Goal: Find specific fact: Find specific fact

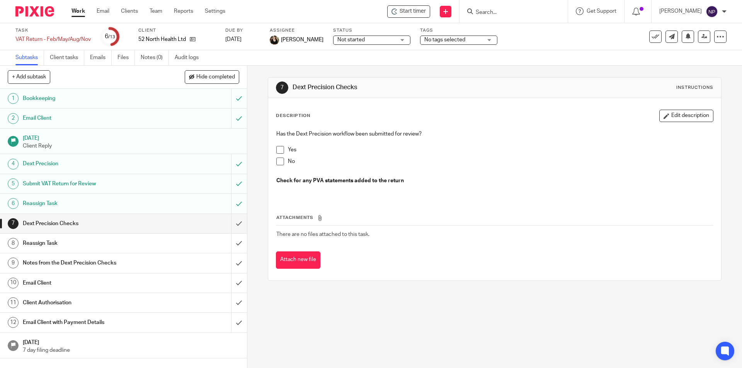
click at [277, 150] on span at bounding box center [280, 150] width 8 height 8
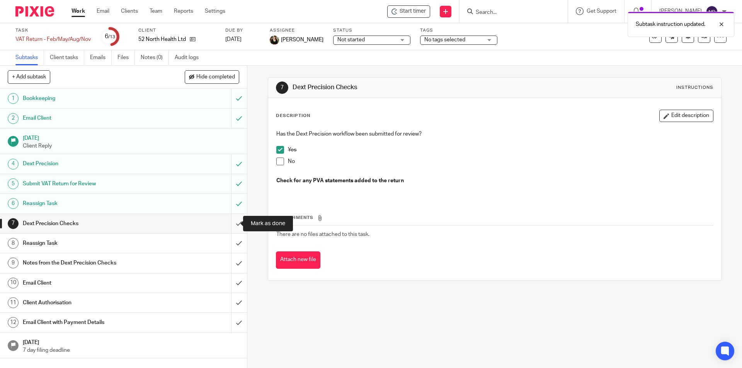
click at [232, 220] on input "submit" at bounding box center [123, 223] width 247 height 19
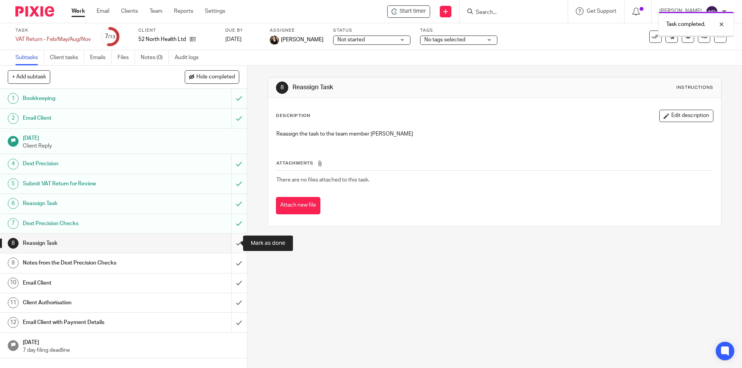
click at [234, 243] on input "submit" at bounding box center [123, 243] width 247 height 19
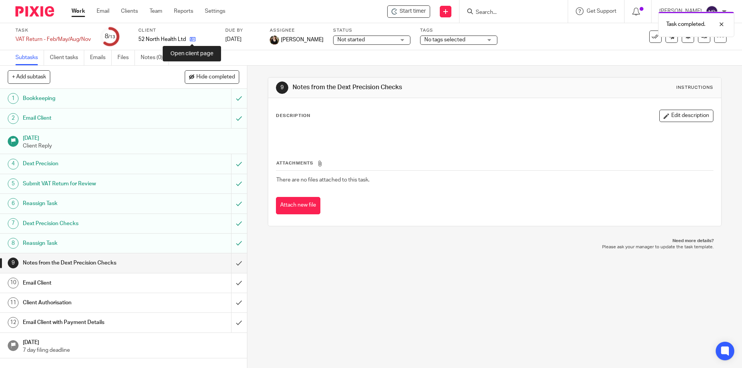
click at [191, 39] on icon at bounding box center [193, 39] width 6 height 6
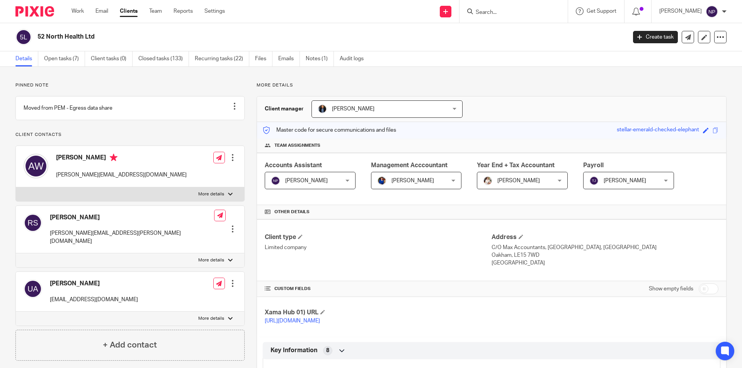
click at [478, 14] on input "Search" at bounding box center [510, 12] width 70 height 7
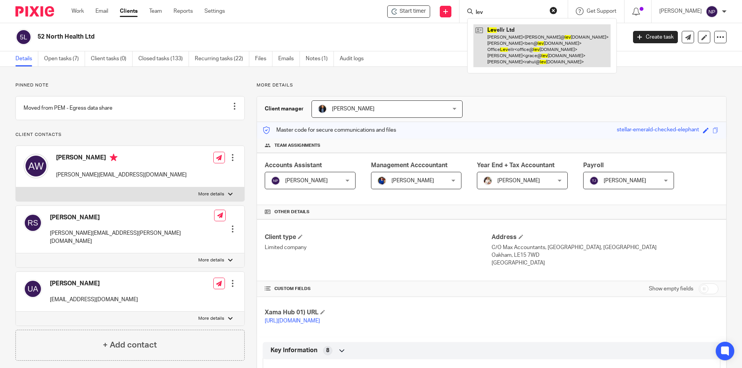
type input "lev"
click at [502, 39] on link at bounding box center [541, 45] width 137 height 43
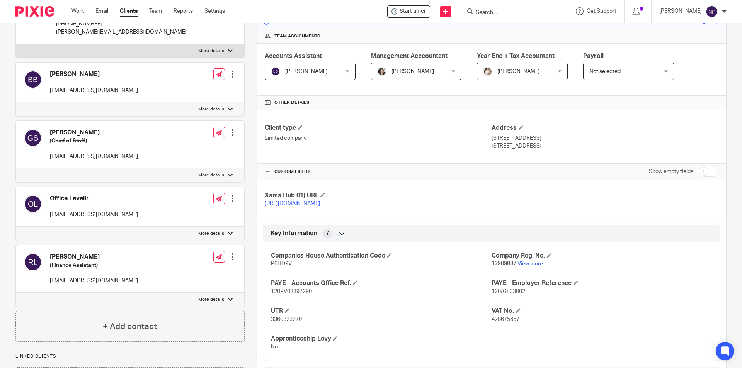
scroll to position [116, 0]
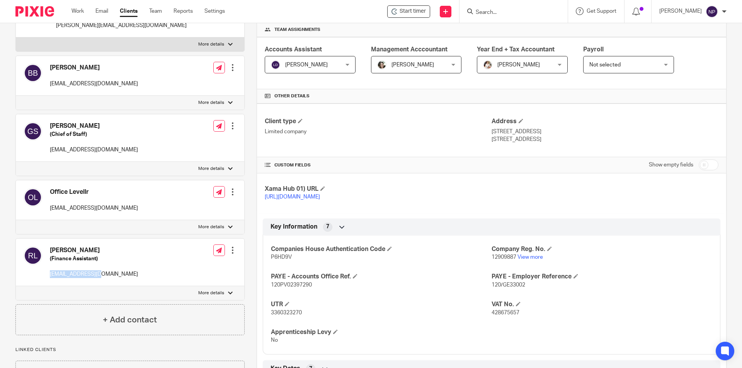
drag, startPoint x: 94, startPoint y: 274, endPoint x: 49, endPoint y: 276, distance: 45.6
click at [49, 276] on div "[PERSON_NAME] (Finance Assistant) [EMAIL_ADDRESS][DOMAIN_NAME]" at bounding box center [81, 262] width 114 height 39
copy p "[EMAIL_ADDRESS][DOMAIN_NAME]"
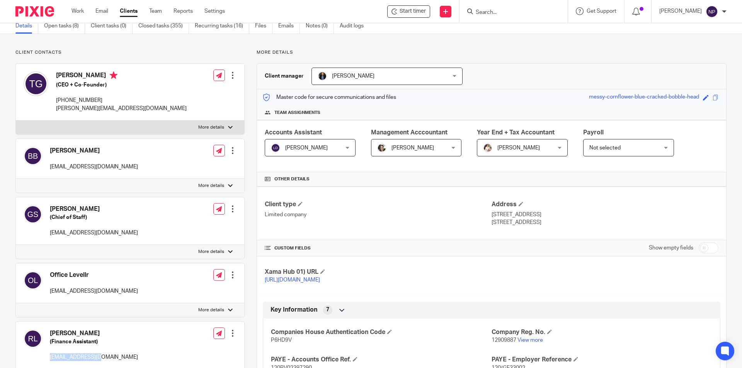
scroll to position [0, 0]
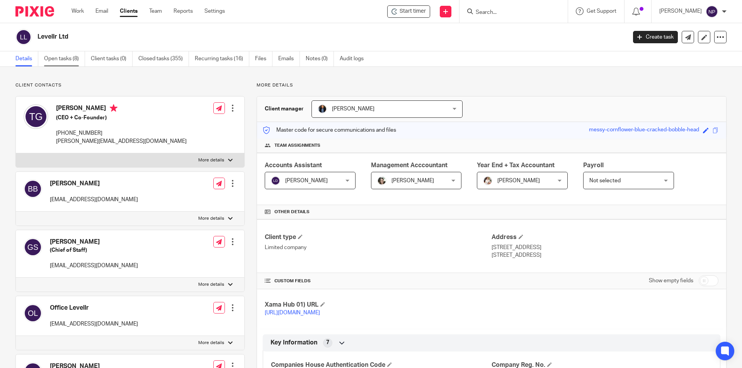
click at [73, 62] on link "Open tasks (8)" at bounding box center [64, 58] width 41 height 15
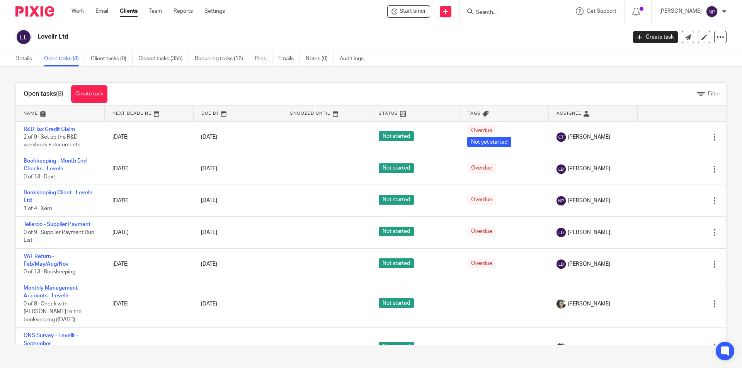
click at [483, 11] on input "Search" at bounding box center [510, 12] width 70 height 7
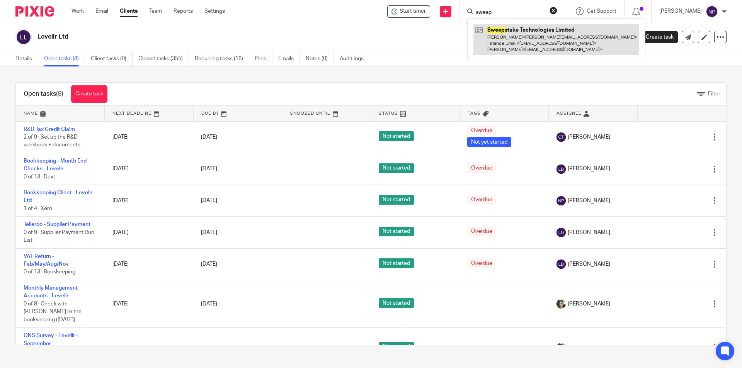
type input "sweep"
click at [516, 28] on link at bounding box center [556, 39] width 166 height 31
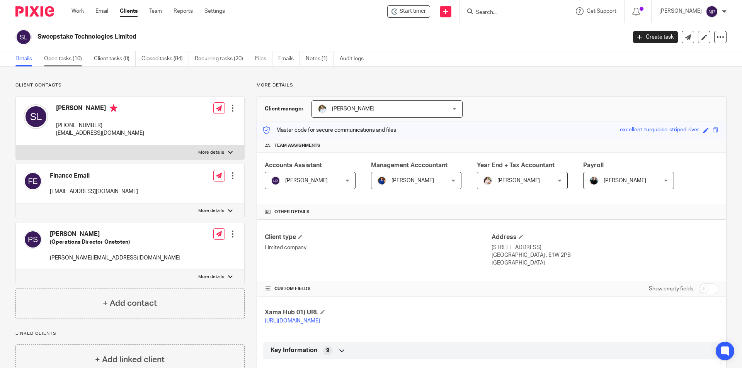
click at [78, 63] on link "Open tasks (10)" at bounding box center [66, 58] width 44 height 15
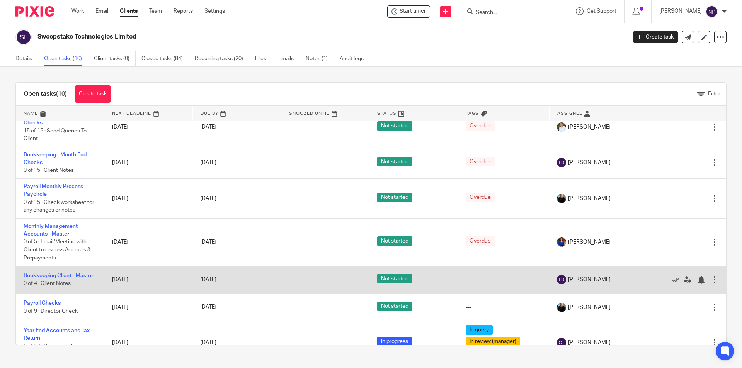
scroll to position [116, 0]
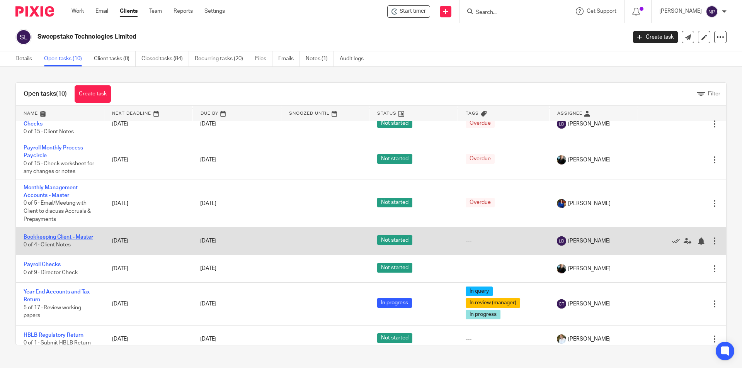
click at [80, 236] on link "Bookkeeping Client - Master" at bounding box center [59, 237] width 70 height 5
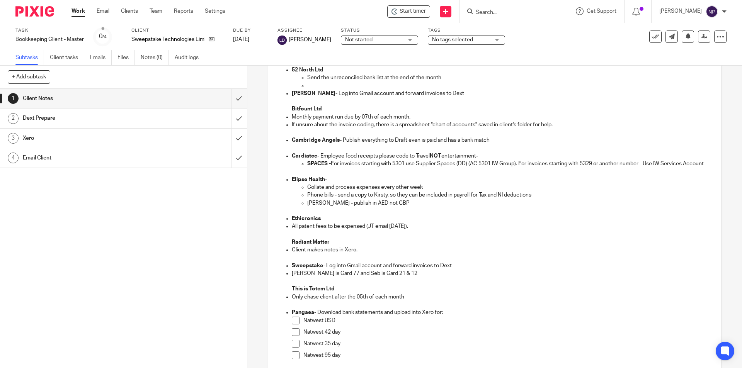
scroll to position [116, 0]
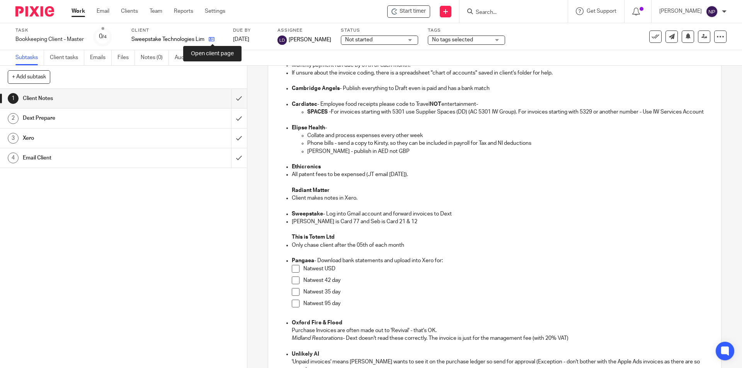
click at [214, 39] on icon at bounding box center [212, 39] width 6 height 6
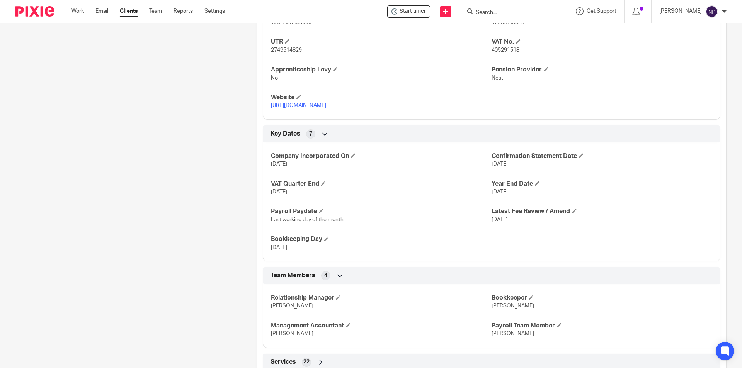
scroll to position [456, 0]
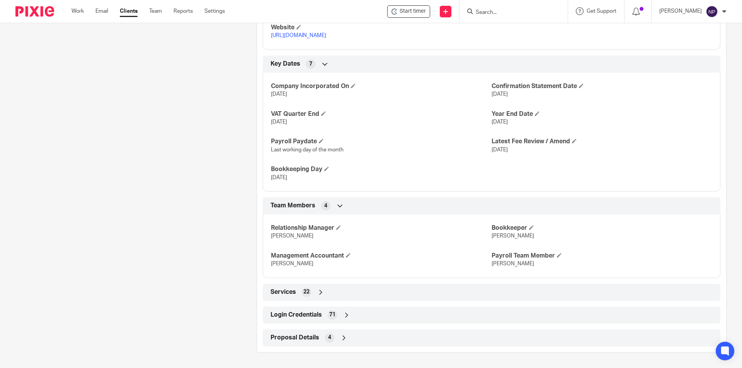
click at [374, 316] on div "Login Credentials 71" at bounding box center [492, 315] width 446 height 13
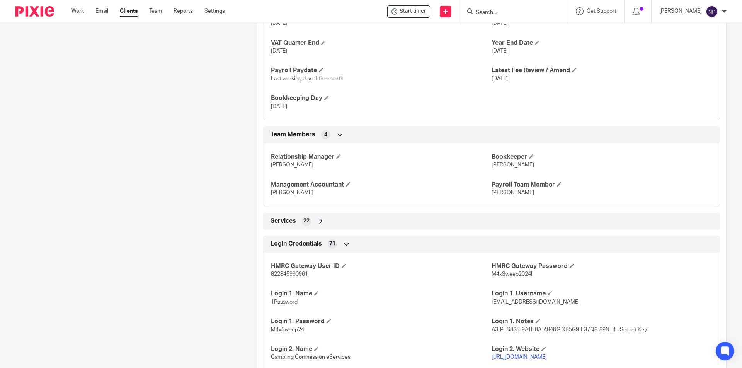
scroll to position [727, 0]
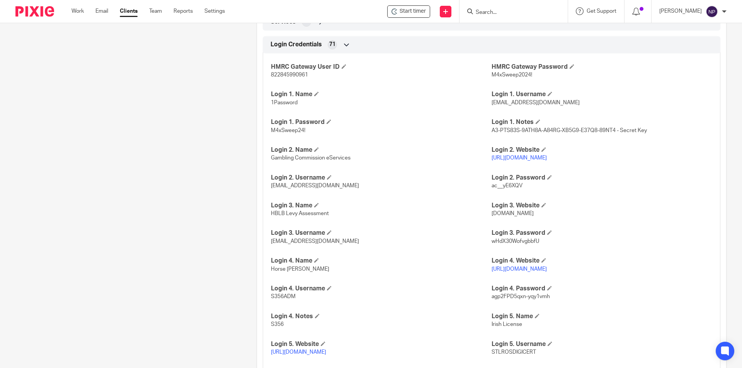
click at [521, 242] on span "wHdX30WofvgbbfU" at bounding box center [516, 241] width 48 height 5
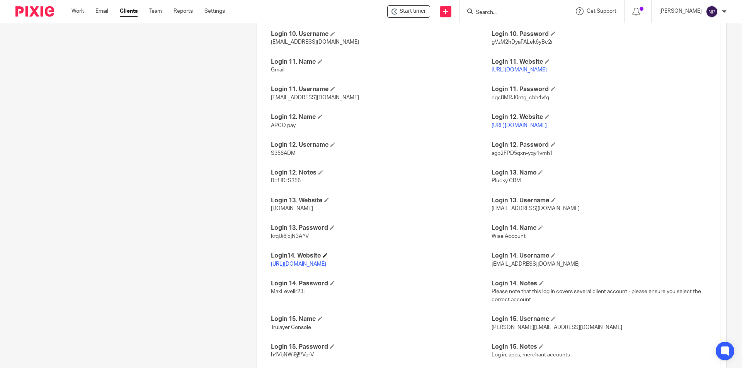
scroll to position [1384, 0]
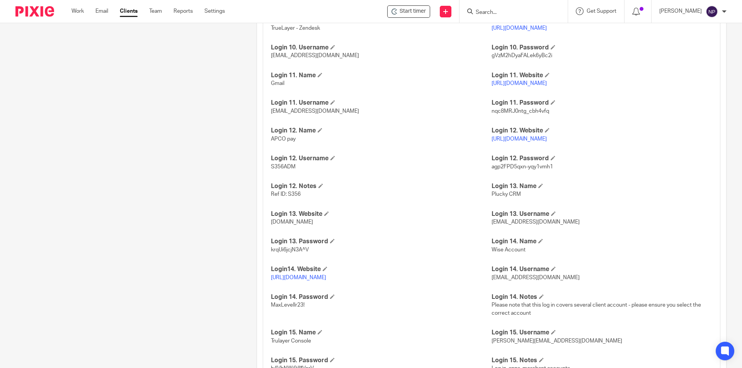
click at [515, 115] on p "nqc8MRJ0ntg_cbh4vfq" at bounding box center [602, 111] width 221 height 8
copy span "nqc8MRJ0ntg_cbh4vfq"
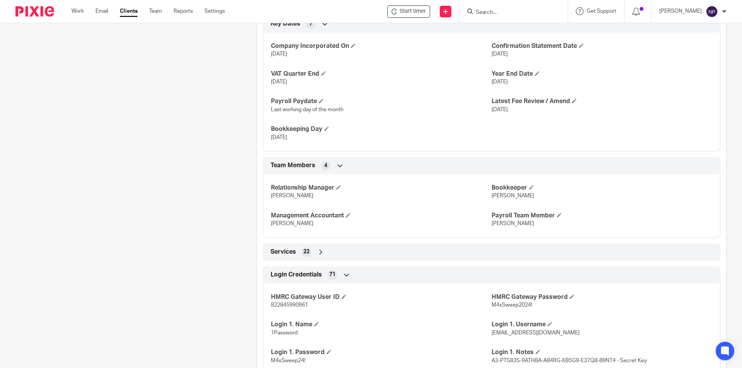
scroll to position [611, 0]
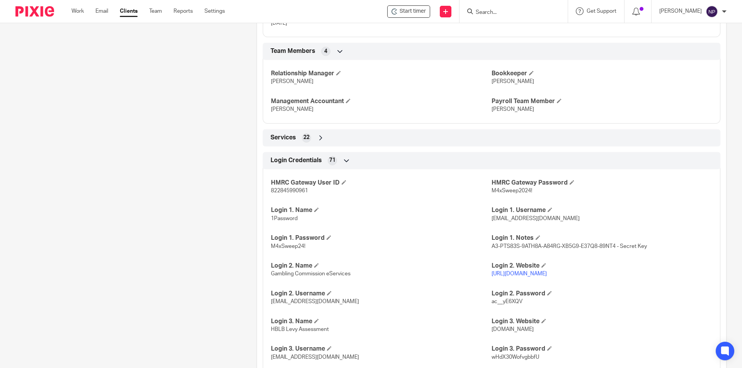
click at [322, 131] on div "Services 22" at bounding box center [492, 137] width 458 height 17
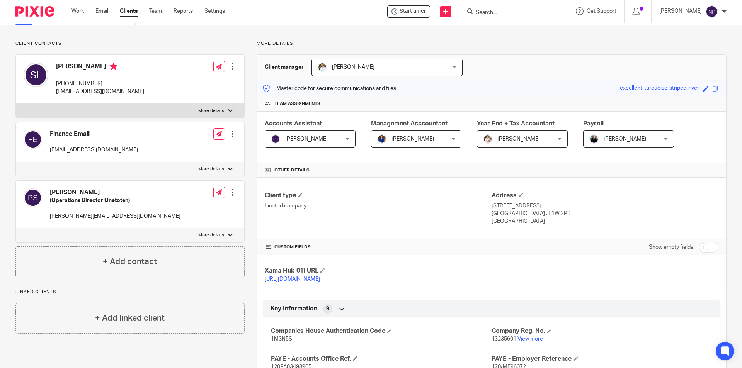
scroll to position [0, 0]
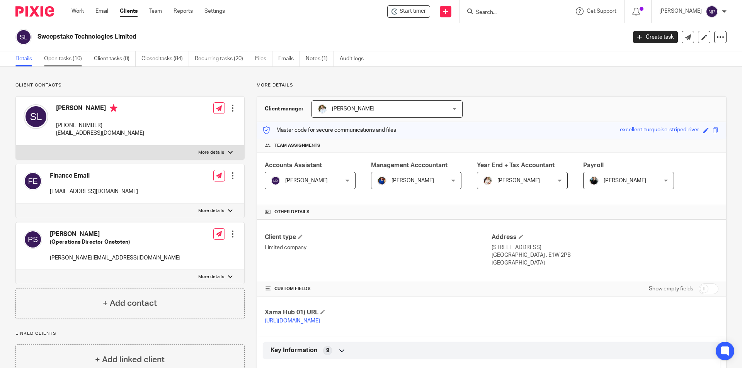
click at [60, 60] on link "Open tasks (10)" at bounding box center [66, 58] width 44 height 15
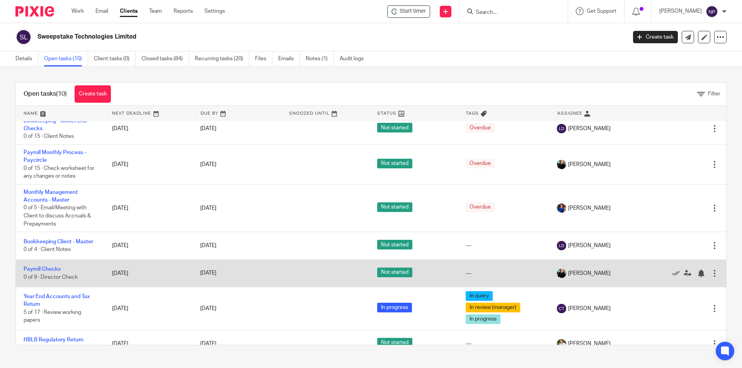
scroll to position [116, 0]
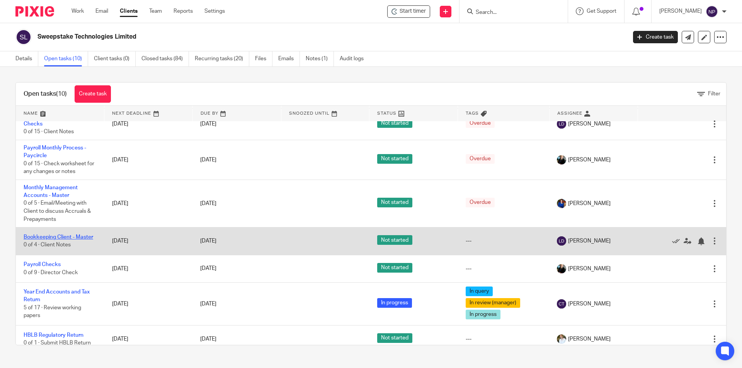
click at [68, 238] on link "Bookkeeping Client - Master" at bounding box center [59, 237] width 70 height 5
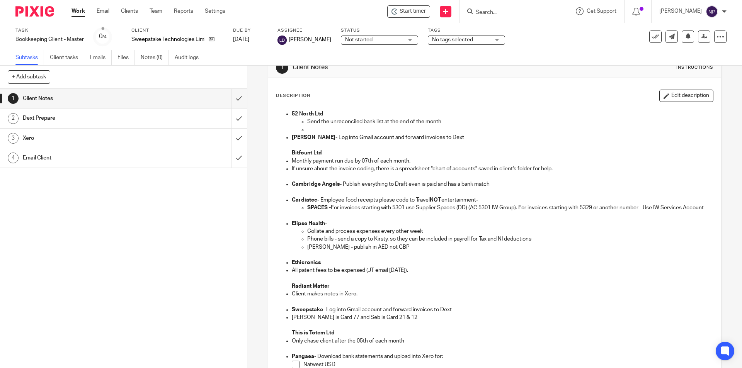
scroll to position [39, 0]
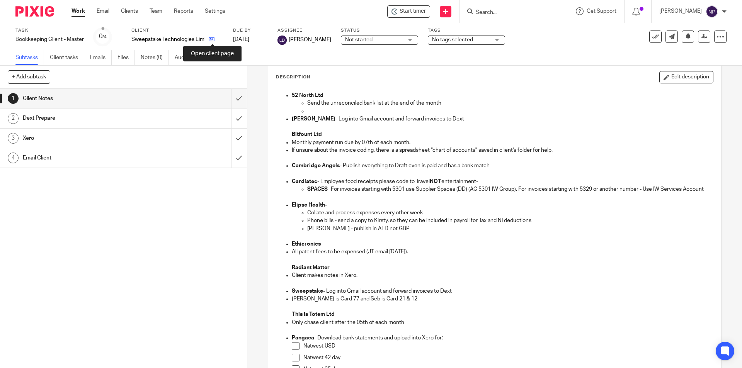
click at [212, 39] on icon at bounding box center [212, 39] width 6 height 6
